Goal: Navigation & Orientation: Find specific page/section

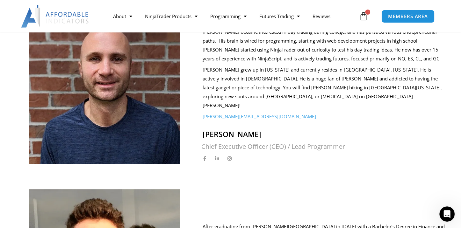
scroll to position [201, 0]
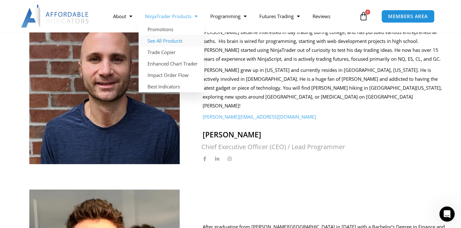
click at [182, 40] on link "See All Products" at bounding box center [171, 40] width 65 height 11
